Goal: Task Accomplishment & Management: Manage account settings

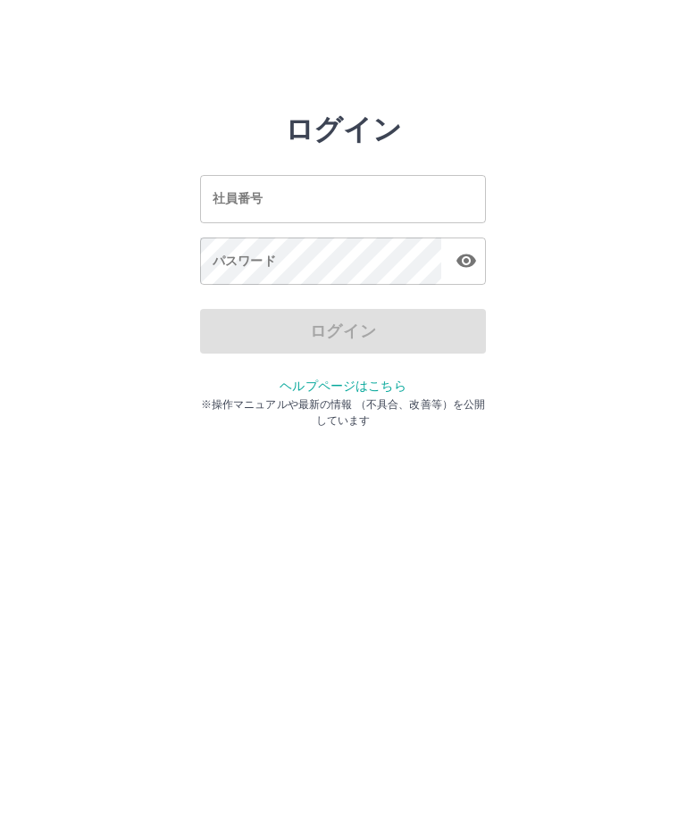
click at [398, 189] on input "社員番号" at bounding box center [343, 198] width 286 height 47
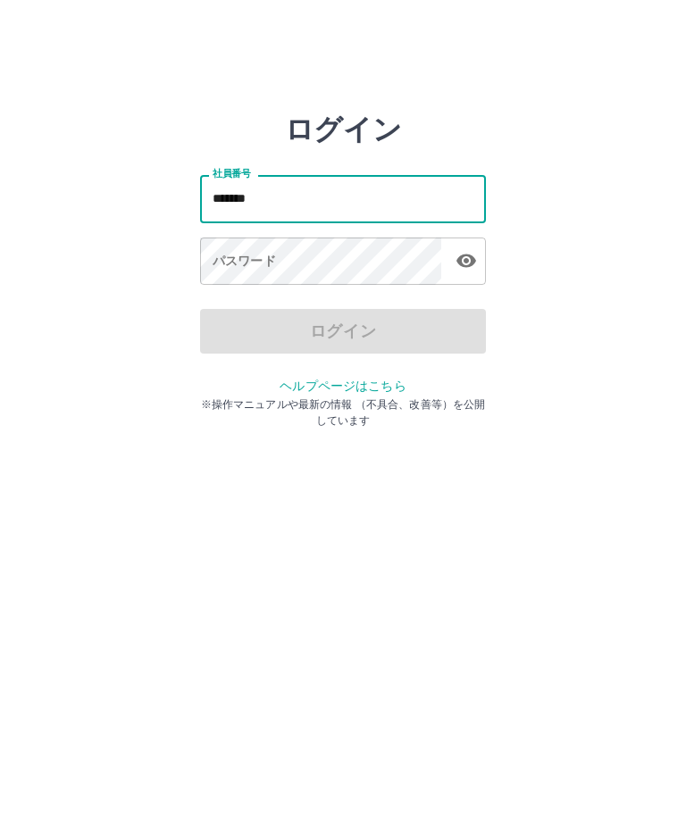
click at [255, 263] on div "パスワード パスワード" at bounding box center [343, 263] width 286 height 50
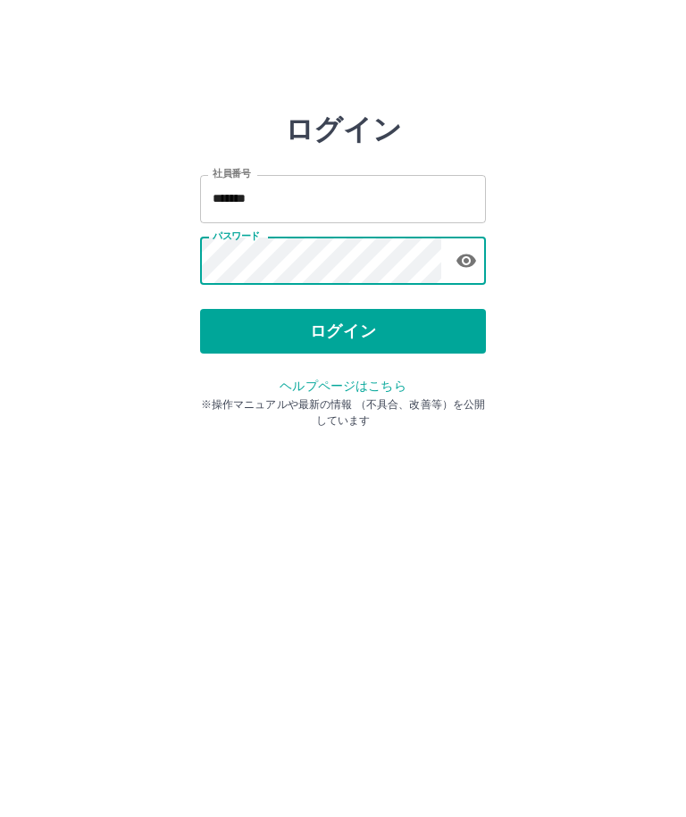
click at [405, 327] on button "ログイン" at bounding box center [343, 331] width 286 height 45
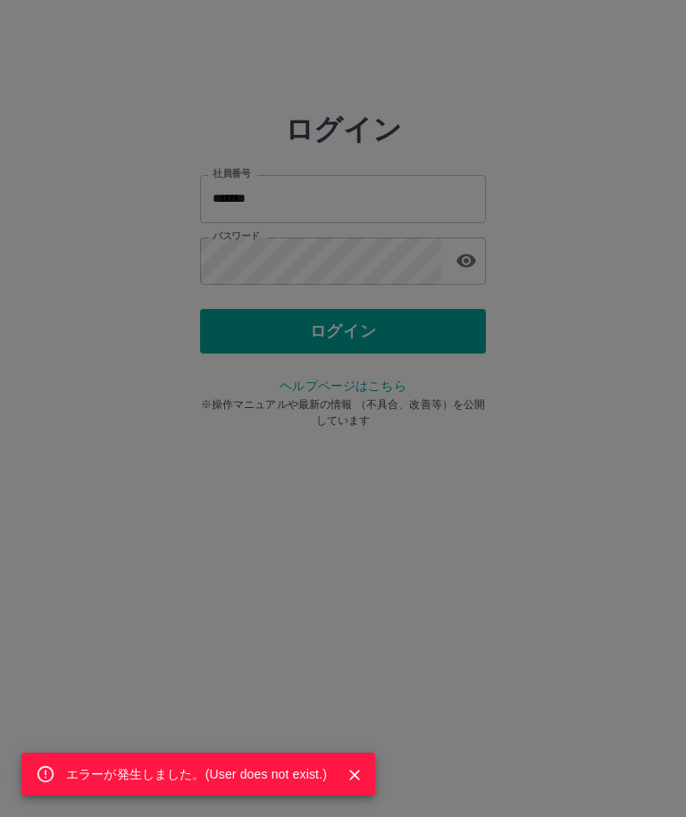
click at [405, 269] on div "エラーが発生しました。( User does not exist. )" at bounding box center [343, 408] width 686 height 817
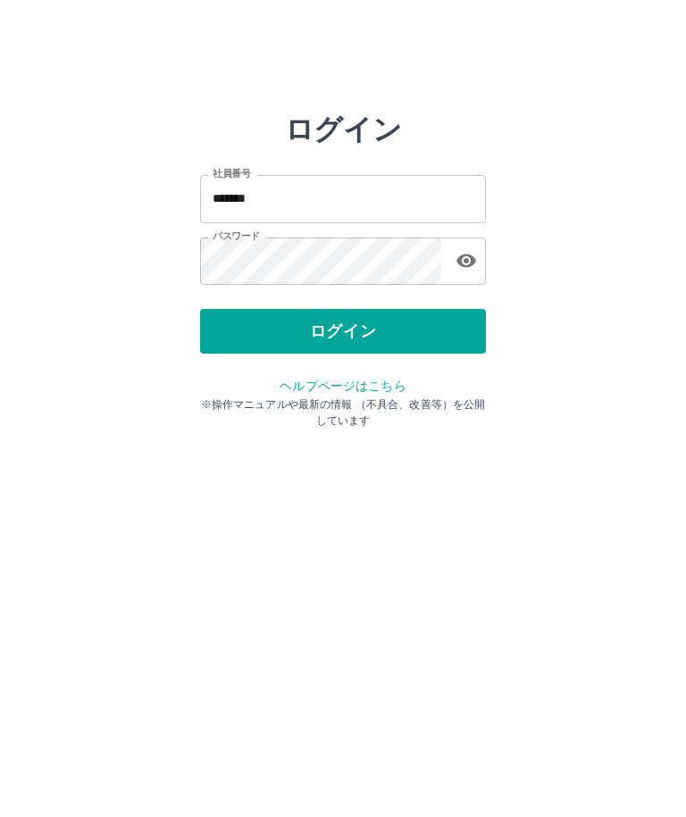
click at [449, 335] on button "ログイン" at bounding box center [343, 331] width 286 height 45
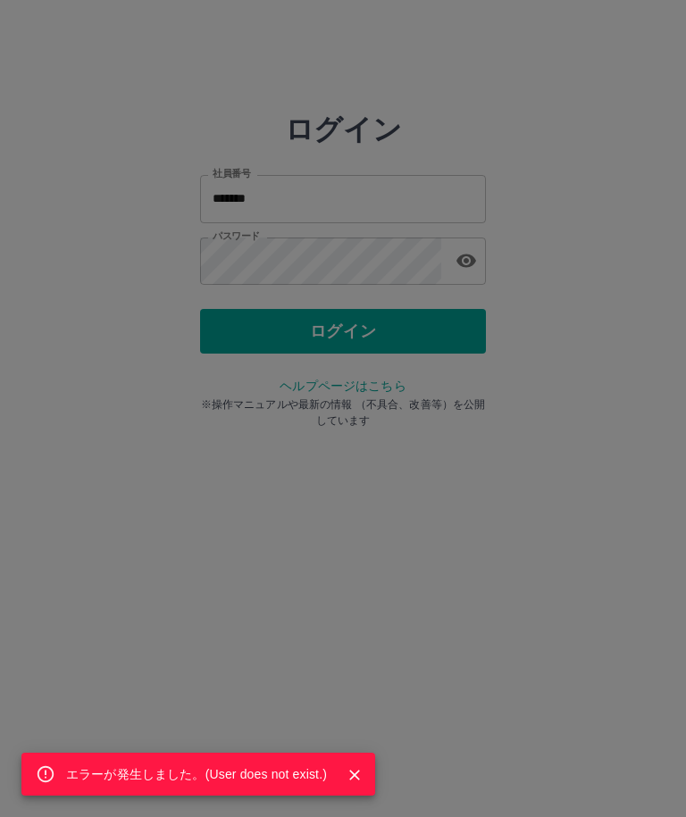
click at [443, 330] on div "エラーが発生しました。( User does not exist. )" at bounding box center [343, 408] width 686 height 817
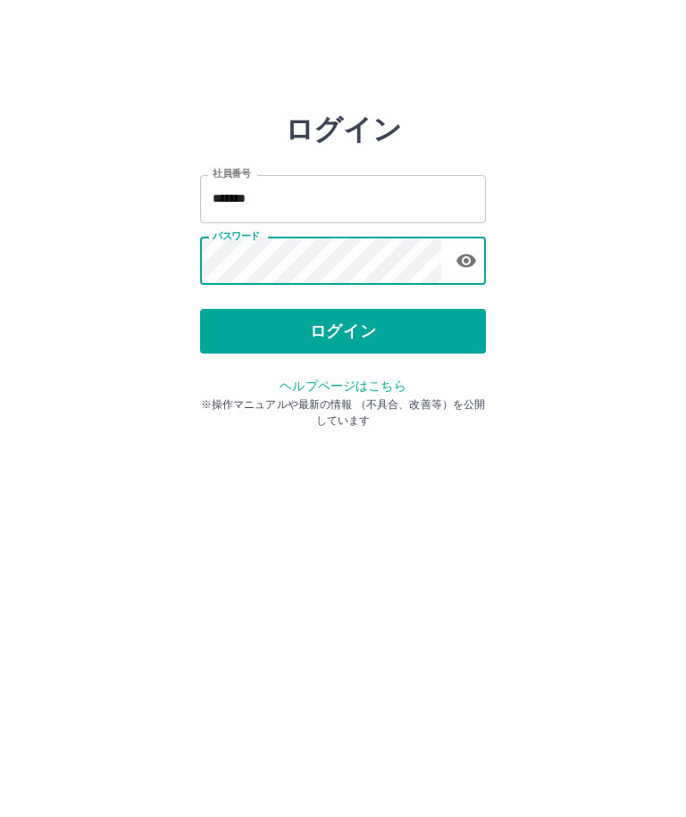
click at [347, 187] on input "*******" at bounding box center [343, 198] width 286 height 47
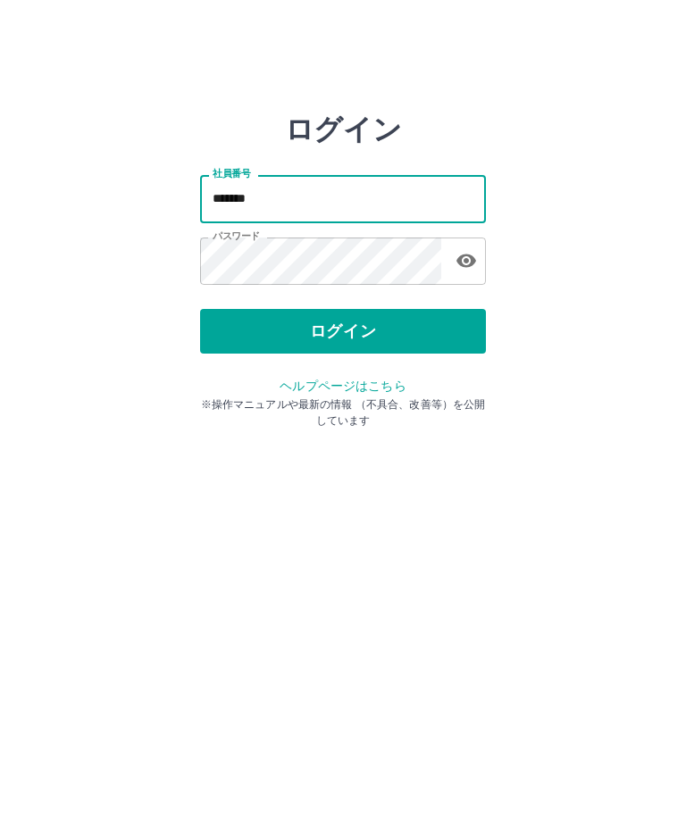
click at [371, 193] on input "*******" at bounding box center [343, 198] width 286 height 47
type input "*"
type input "*******"
click at [413, 331] on button "ログイン" at bounding box center [343, 331] width 286 height 45
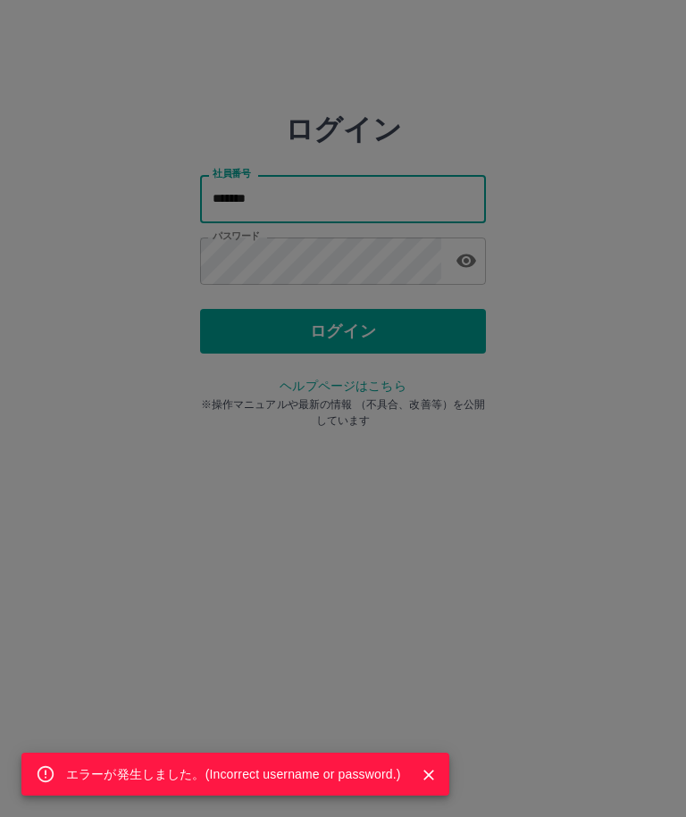
click at [424, 265] on div "エラーが発生しました。( Incorrect username or password. )" at bounding box center [343, 408] width 686 height 817
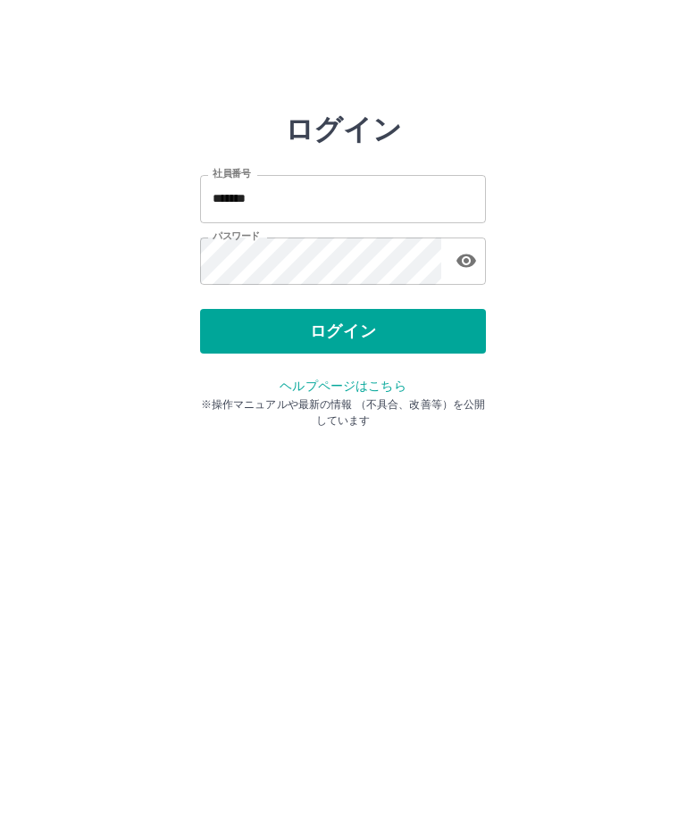
click at [448, 323] on button "ログイン" at bounding box center [343, 331] width 286 height 45
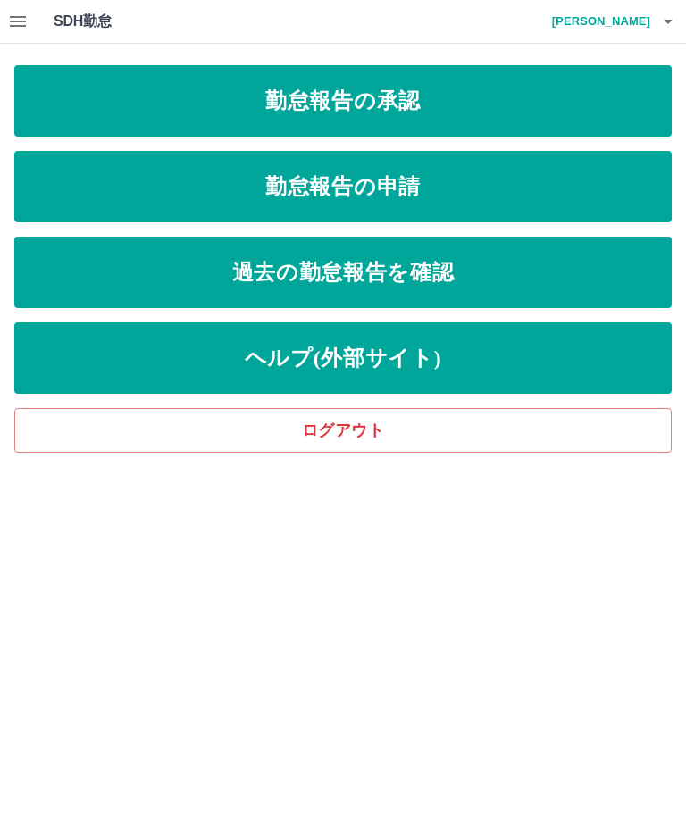
click at [584, 117] on link "勤怠報告の承認" at bounding box center [342, 100] width 657 height 71
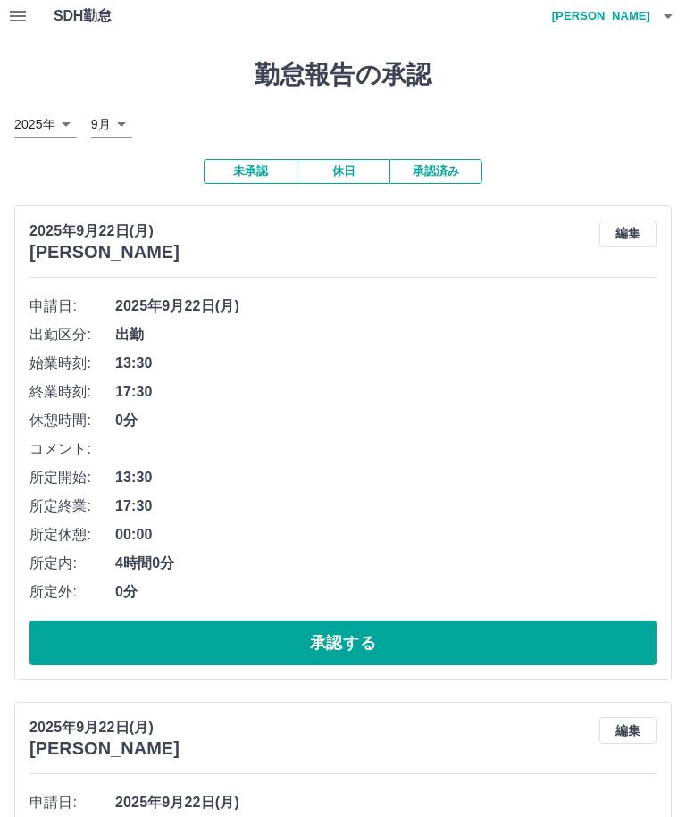
scroll to position [5, 0]
click at [532, 639] on button "承認する" at bounding box center [342, 643] width 627 height 45
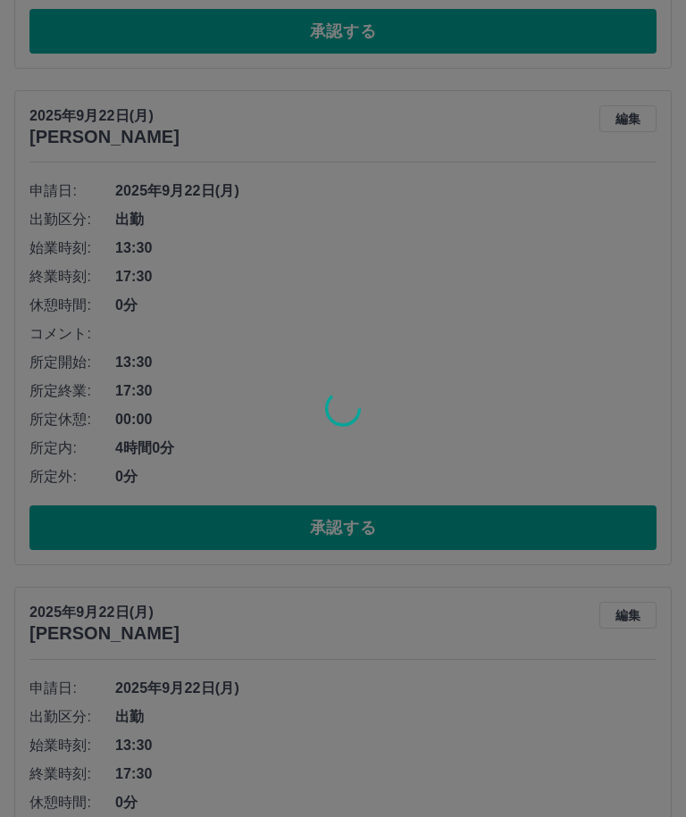
scroll to position [660, 0]
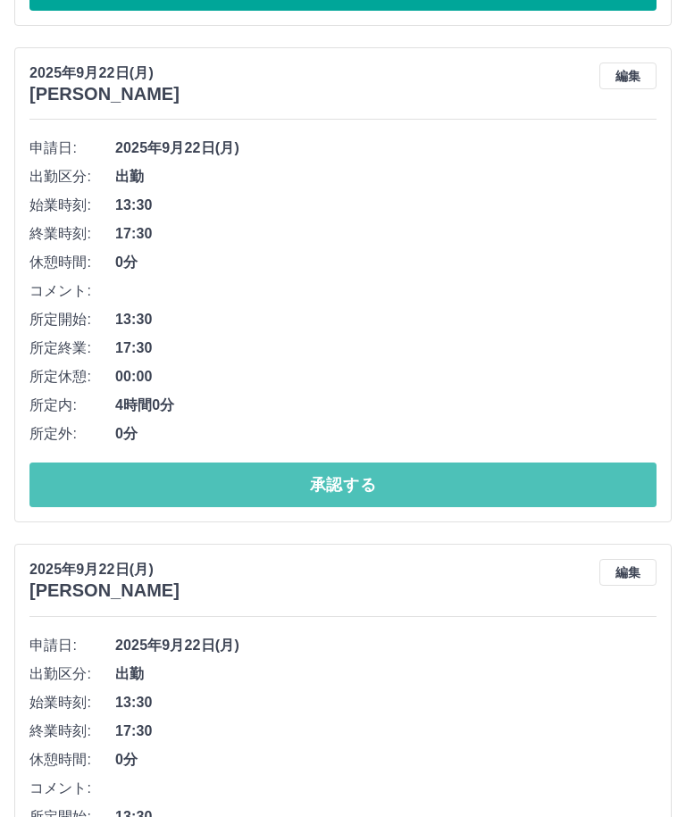
click at [588, 479] on button "承認する" at bounding box center [342, 485] width 627 height 45
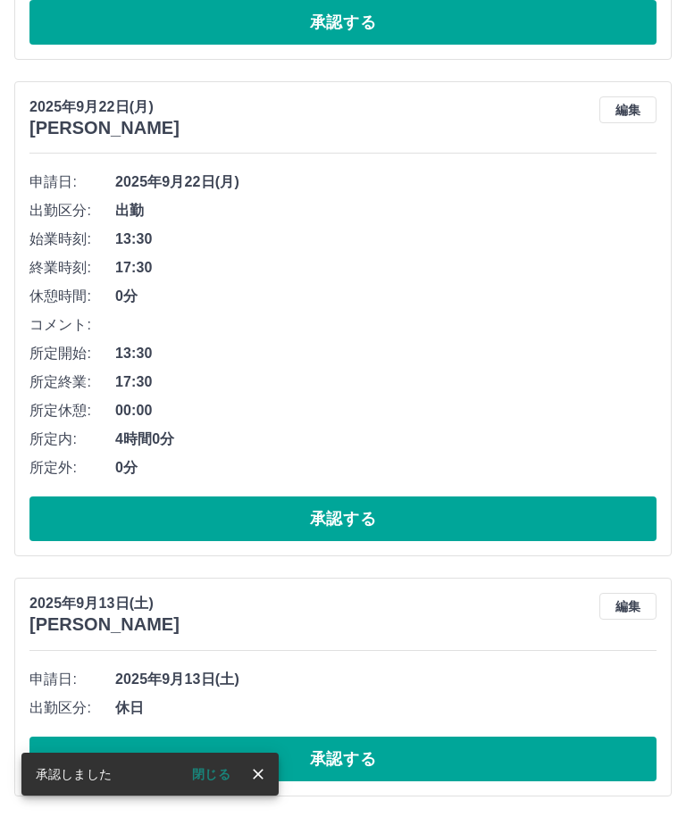
scroll to position [583, 0]
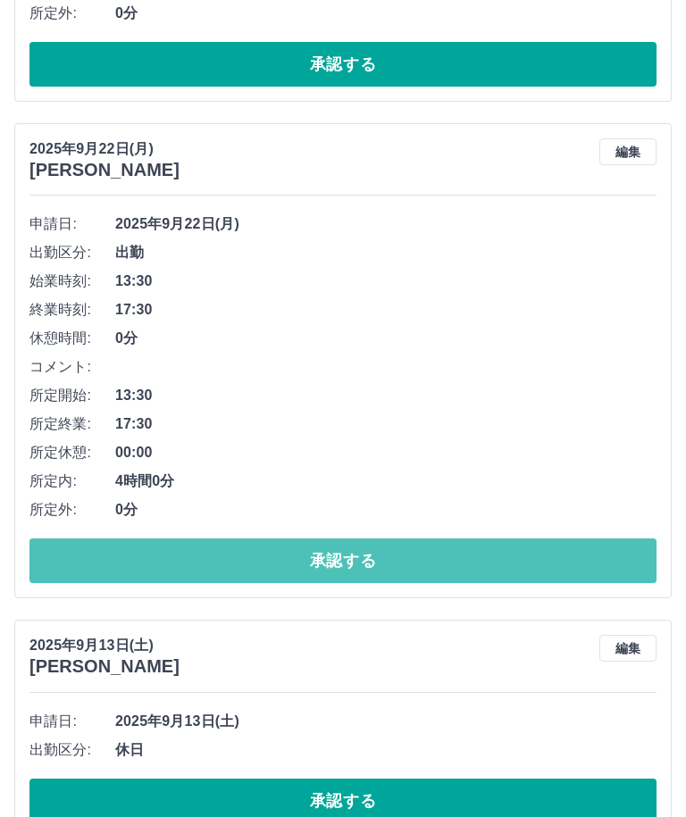
click at [528, 554] on button "承認する" at bounding box center [342, 561] width 627 height 45
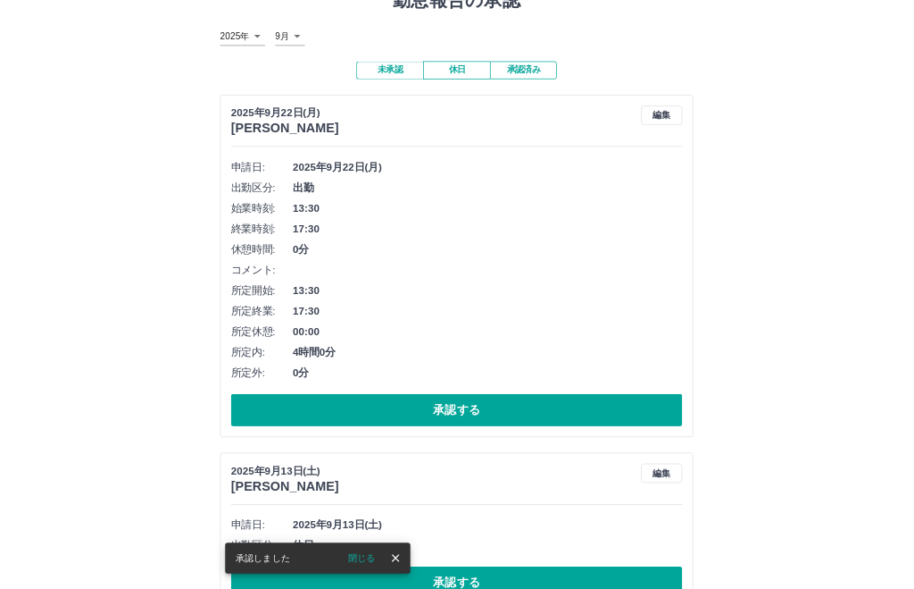
scroll to position [0, 0]
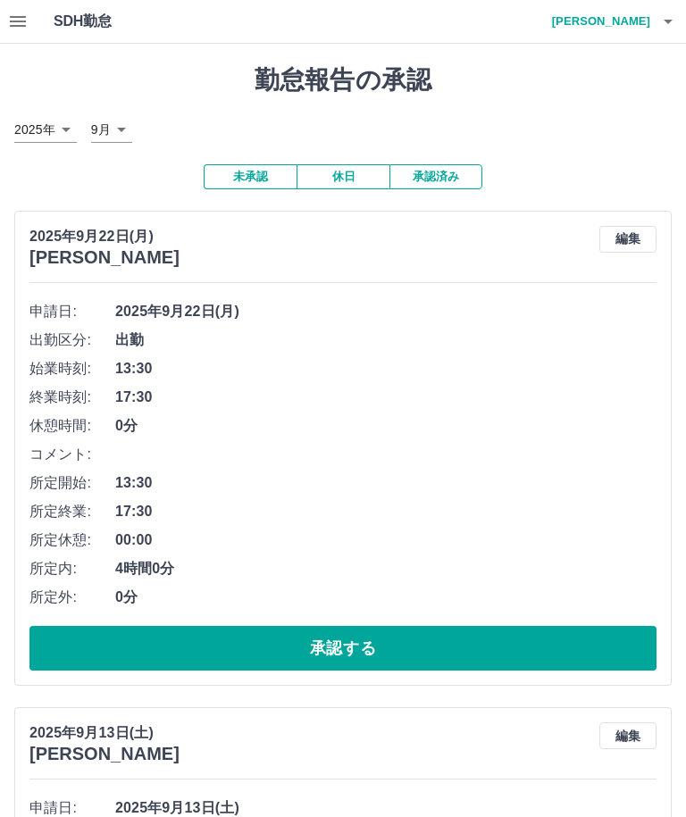
click at [501, 634] on button "承認する" at bounding box center [342, 648] width 627 height 45
